Goal: Task Accomplishment & Management: Use online tool/utility

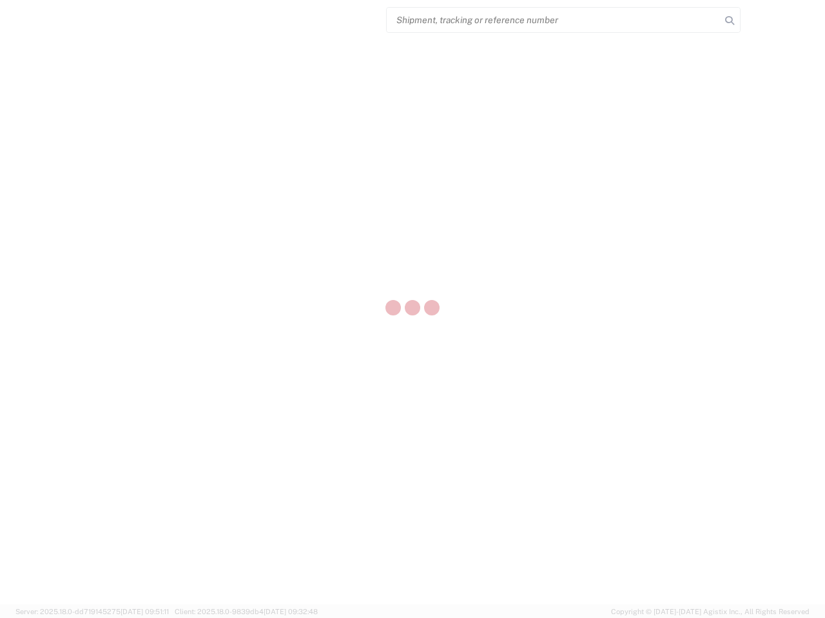
select select "US"
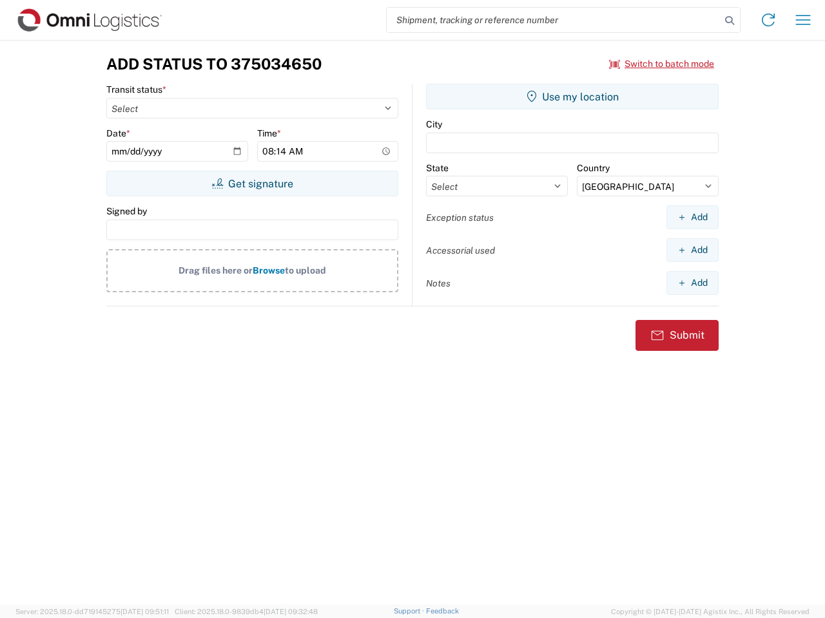
click at [553, 20] on input "search" at bounding box center [554, 20] width 334 height 24
click at [729, 21] on icon at bounding box center [729, 21] width 18 height 18
click at [768, 20] on icon at bounding box center [768, 20] width 21 height 21
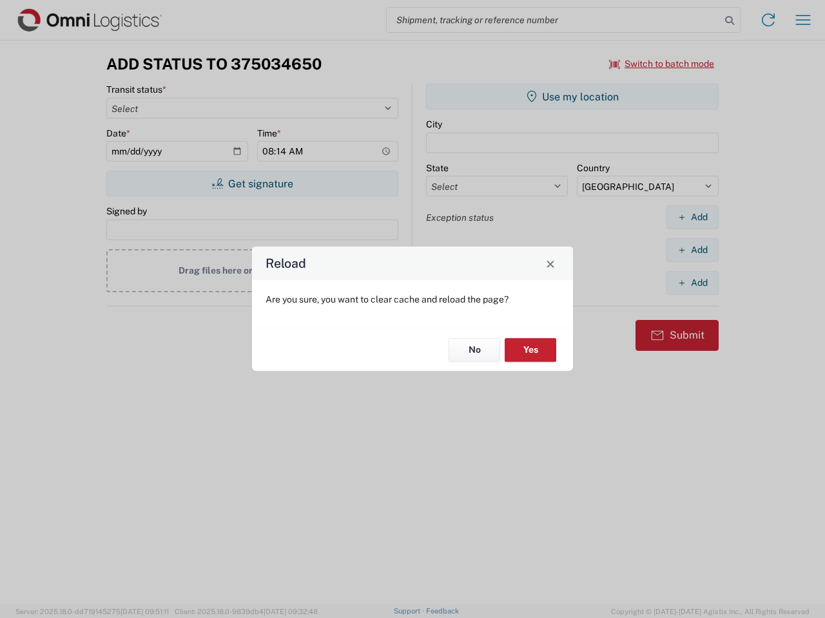
click at [803, 20] on div "Reload Are you sure, you want to clear cache and reload the page? No Yes" at bounding box center [412, 309] width 825 height 618
click at [662, 64] on div "Reload Are you sure, you want to clear cache and reload the page? No Yes" at bounding box center [412, 309] width 825 height 618
click at [252, 184] on div "Reload Are you sure, you want to clear cache and reload the page? No Yes" at bounding box center [412, 309] width 825 height 618
click at [572, 97] on div "Reload Are you sure, you want to clear cache and reload the page? No Yes" at bounding box center [412, 309] width 825 height 618
click at [692, 217] on div "Reload Are you sure, you want to clear cache and reload the page? No Yes" at bounding box center [412, 309] width 825 height 618
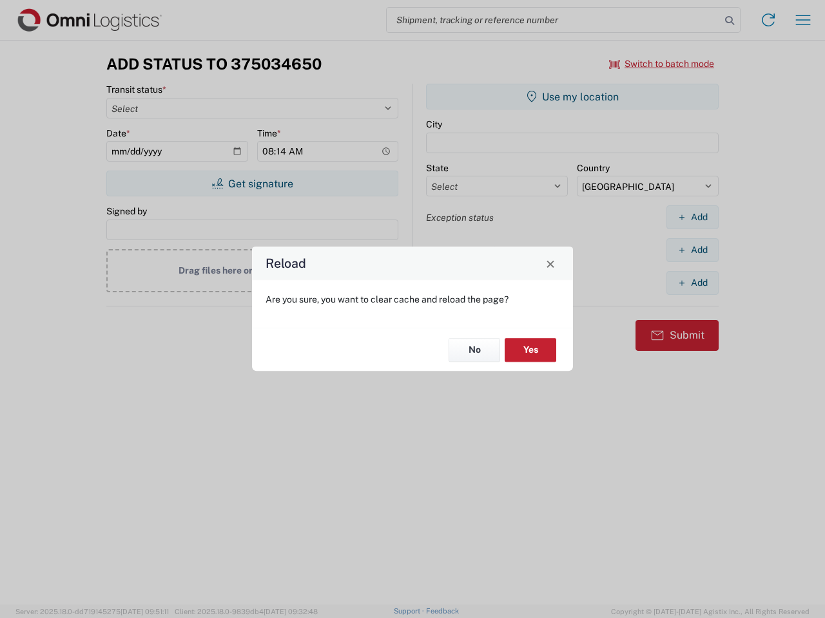
click at [692, 250] on div "Reload Are you sure, you want to clear cache and reload the page? No Yes" at bounding box center [412, 309] width 825 height 618
click at [692, 283] on div "Reload Are you sure, you want to clear cache and reload the page? No Yes" at bounding box center [412, 309] width 825 height 618
